Goal: Transaction & Acquisition: Purchase product/service

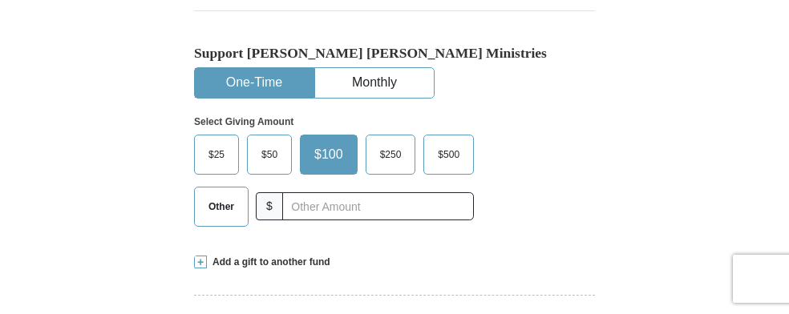
scroll to position [481, 0]
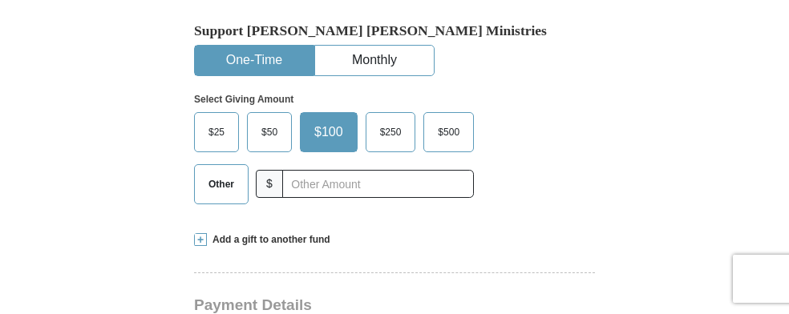
click at [271, 128] on span "$50" at bounding box center [269, 132] width 32 height 24
click at [0, 0] on input "$50" at bounding box center [0, 0] width 0 height 0
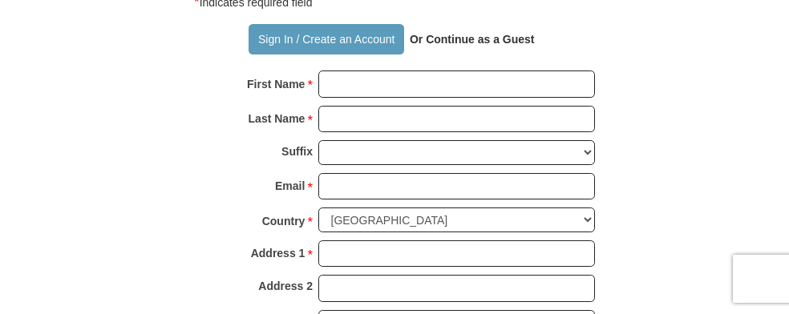
scroll to position [1123, 0]
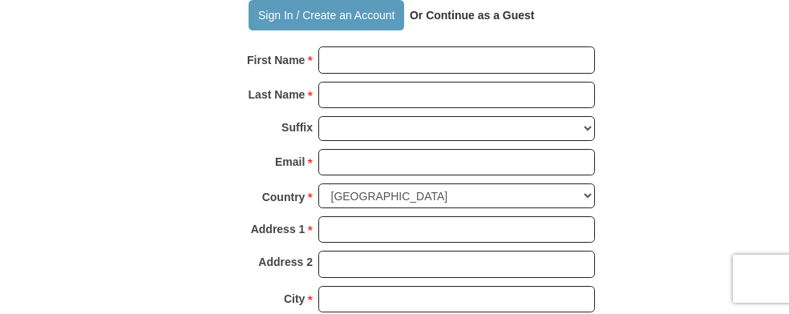
click at [465, 15] on strong "Or Continue as a Guest" at bounding box center [472, 15] width 125 height 13
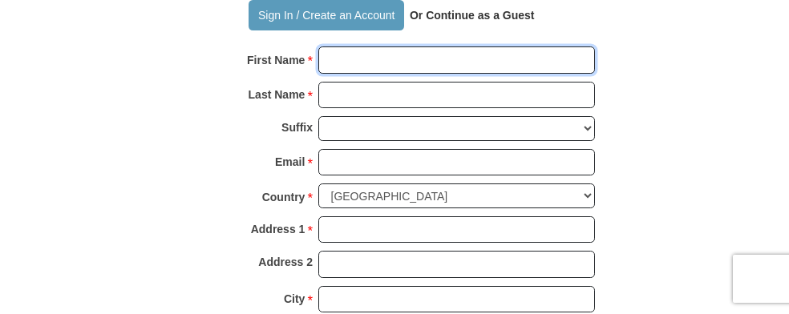
click at [318, 66] on input "First Name *" at bounding box center [456, 60] width 277 height 27
type input "[PERSON_NAME]"
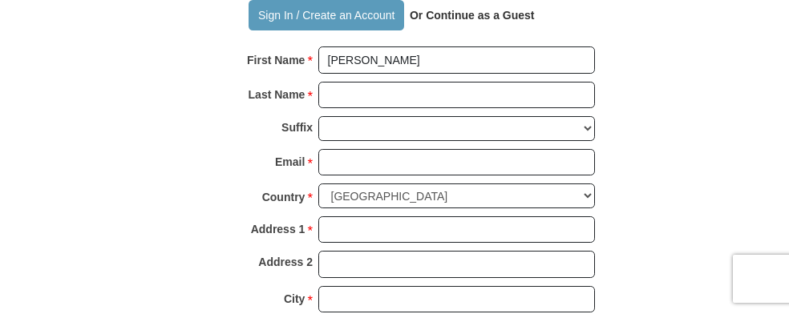
type input "55"
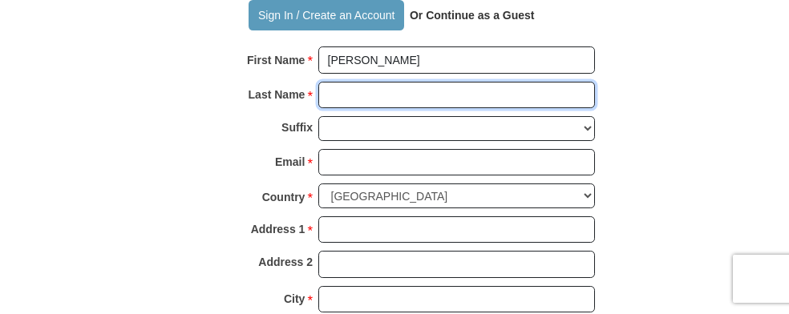
type input "[PERSON_NAME]"
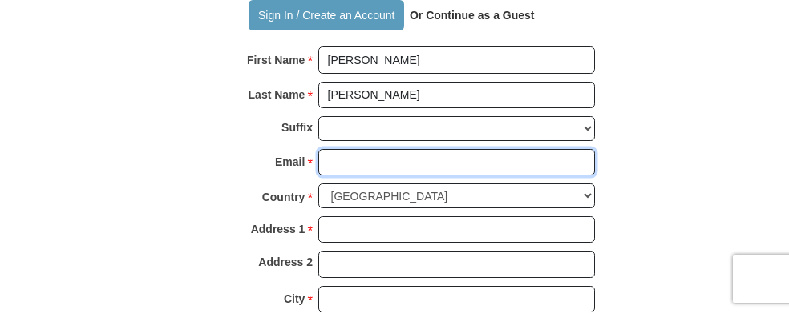
type input "[PERSON_NAME][EMAIL_ADDRESS][PERSON_NAME][DOMAIN_NAME]"
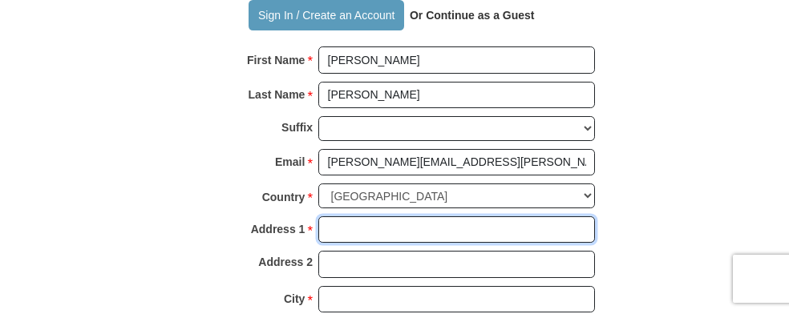
type input "[STREET_ADDRESS]"
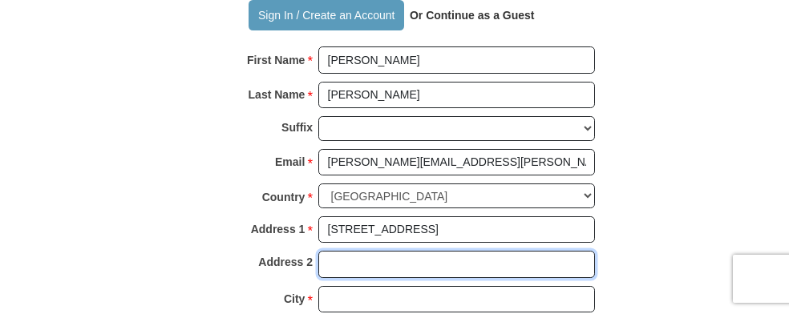
type input "[STREET_ADDRESS]"
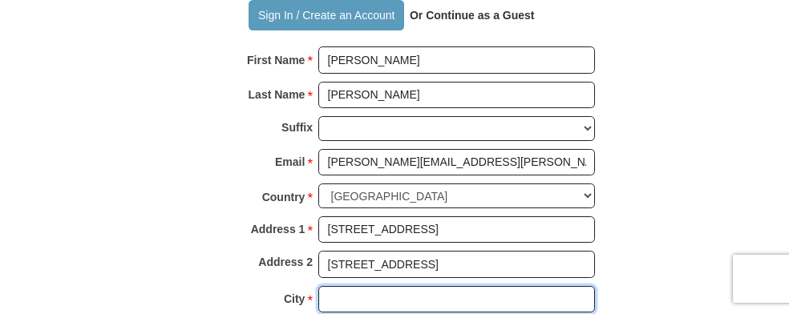
type input "[GEOGRAPHIC_DATA]"
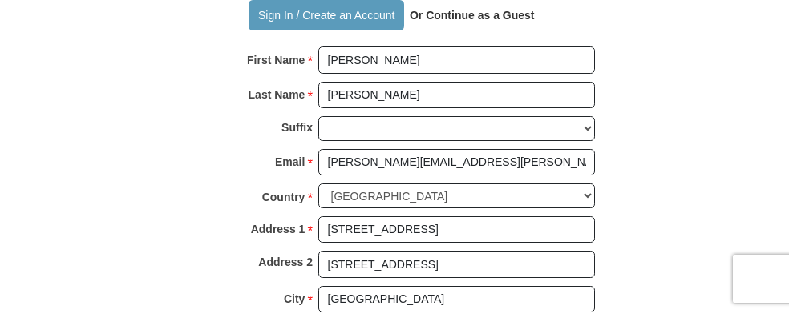
select select "[GEOGRAPHIC_DATA]"
type input "16822393493"
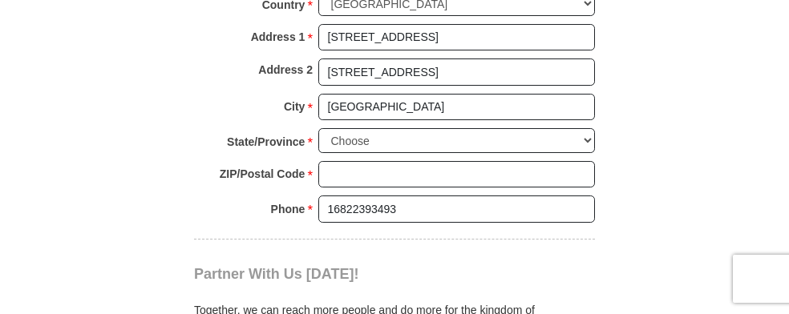
scroll to position [1283, 0]
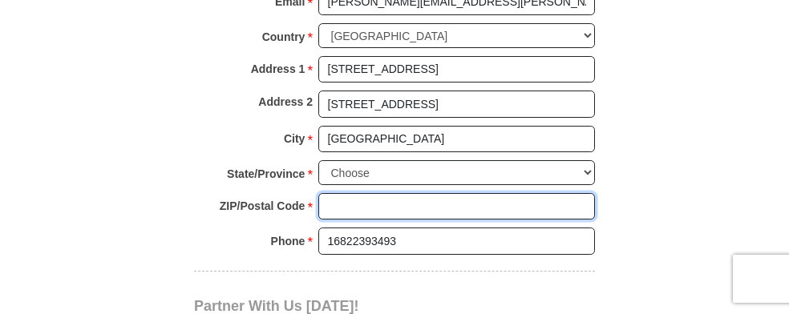
click at [327, 210] on input "ZIP/Postal Code *" at bounding box center [456, 206] width 277 height 27
type input "76008-2640"
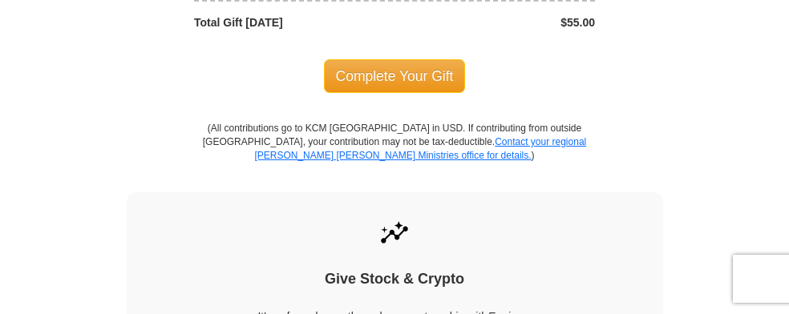
scroll to position [1844, 0]
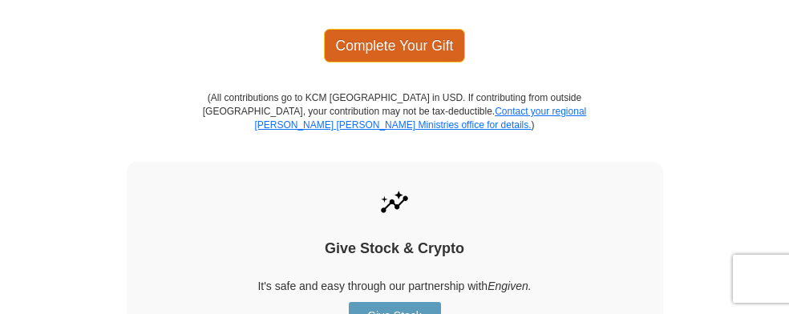
click at [378, 29] on span "Complete Your Gift" at bounding box center [395, 46] width 142 height 34
